Goal: Submit feedback/report problem

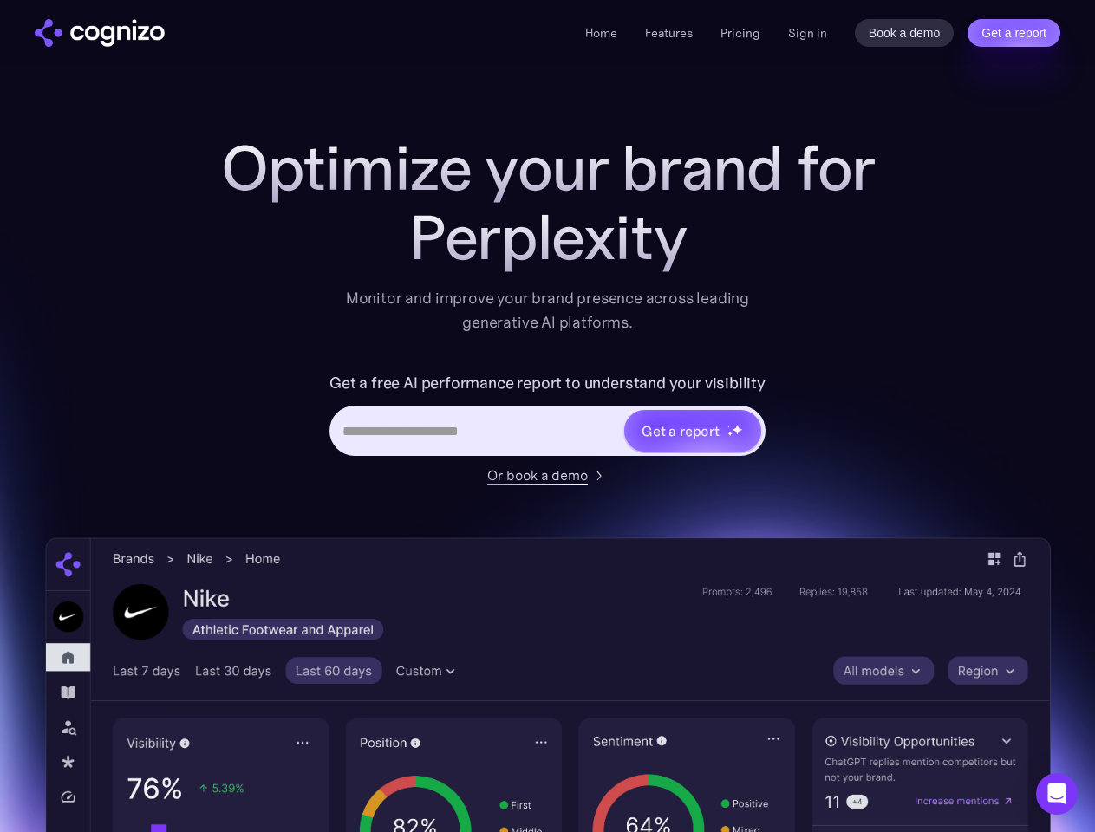
click at [1014, 33] on link "Get a report" at bounding box center [1014, 33] width 93 height 28
click at [692, 431] on div "Get a report" at bounding box center [681, 431] width 78 height 21
click at [1057, 794] on icon "Open Intercom Messenger" at bounding box center [1057, 794] width 18 height 21
